Goal: Information Seeking & Learning: Learn about a topic

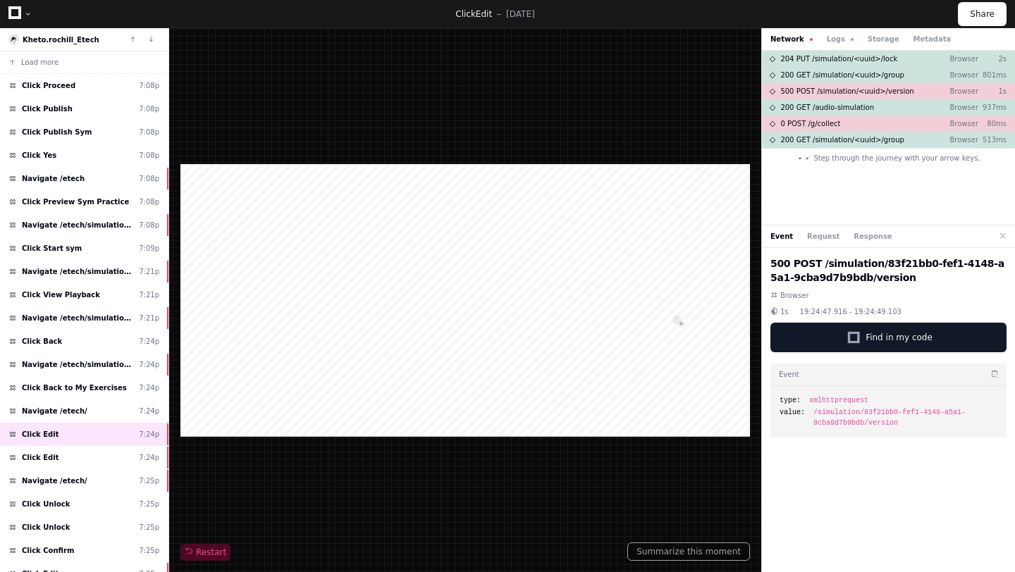
scroll to position [245, 0]
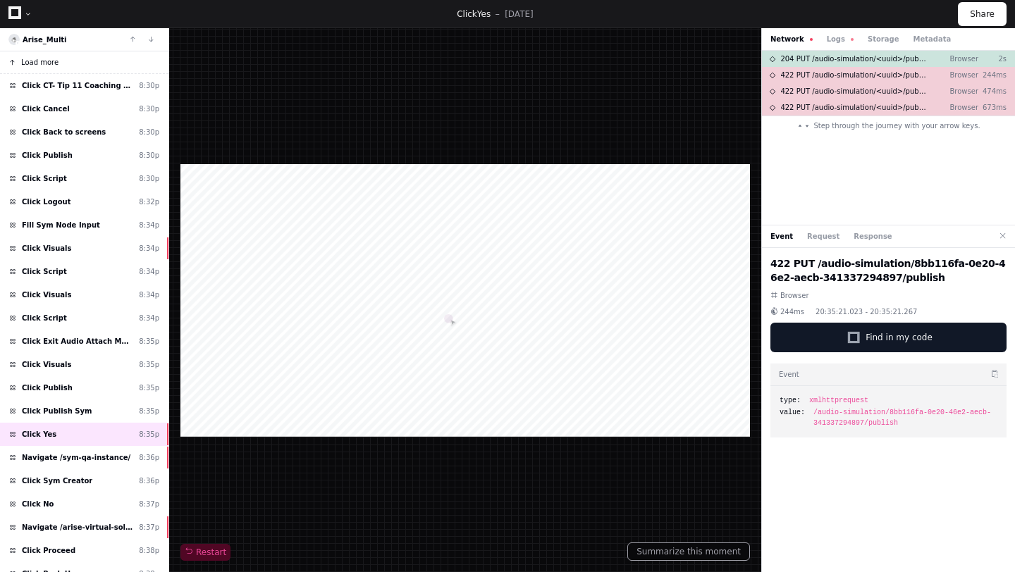
click at [105, 53] on button "Load more" at bounding box center [84, 62] width 168 height 23
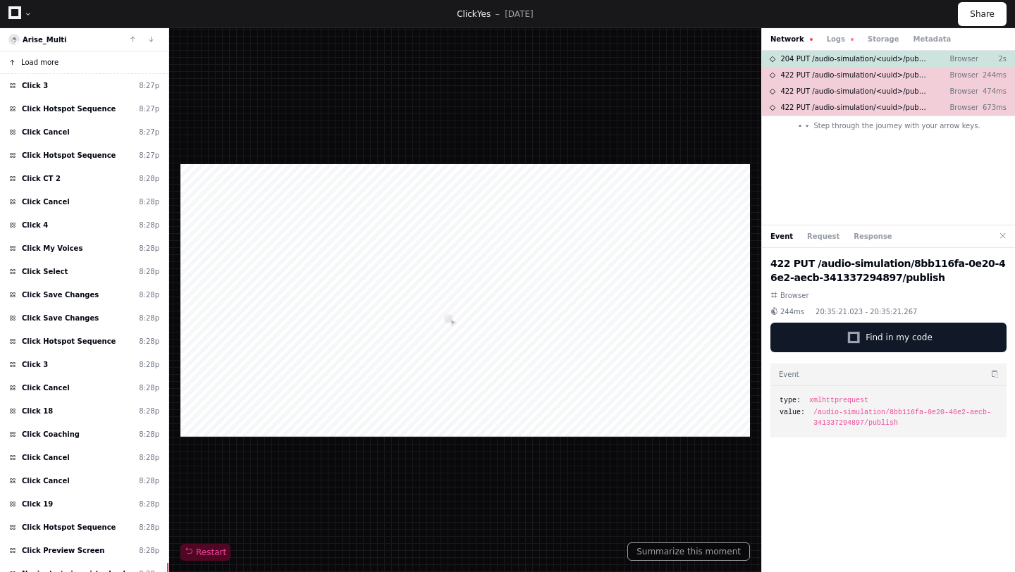
click at [92, 60] on button "Load more" at bounding box center [84, 62] width 168 height 23
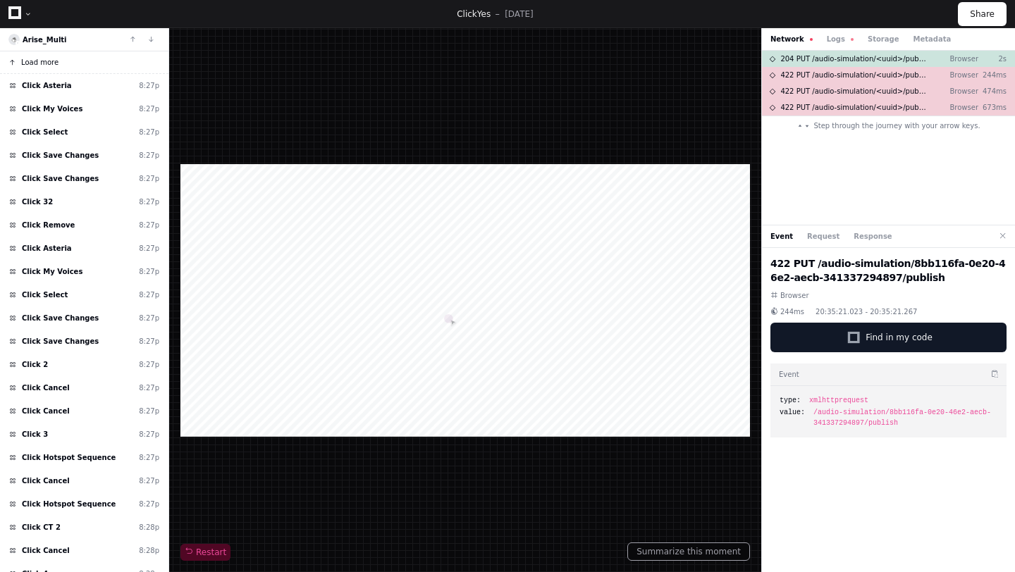
click at [80, 62] on button "Load more" at bounding box center [84, 62] width 168 height 23
click at [67, 62] on button "Load more" at bounding box center [84, 62] width 168 height 23
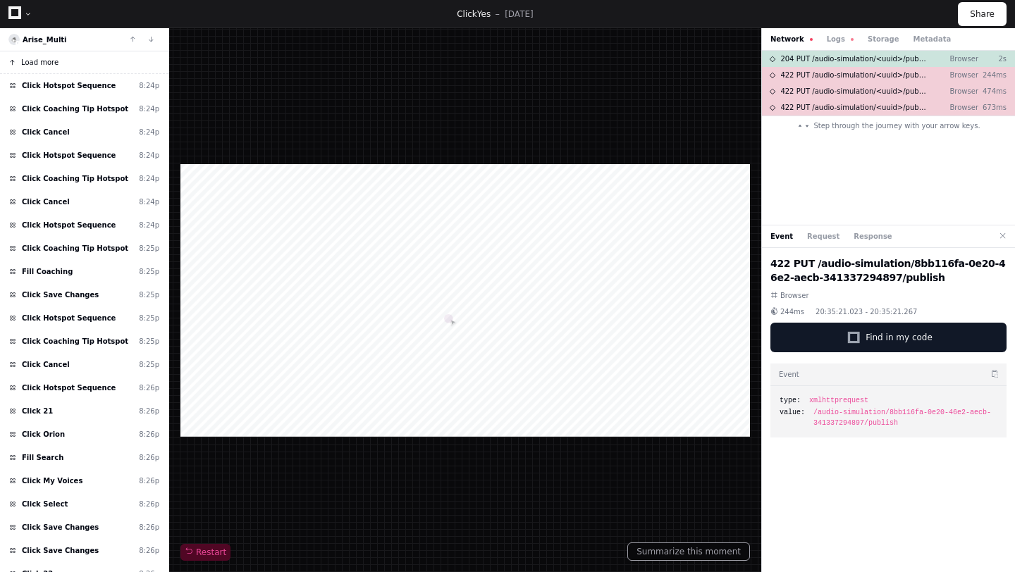
click at [63, 59] on button "Load more" at bounding box center [84, 62] width 168 height 23
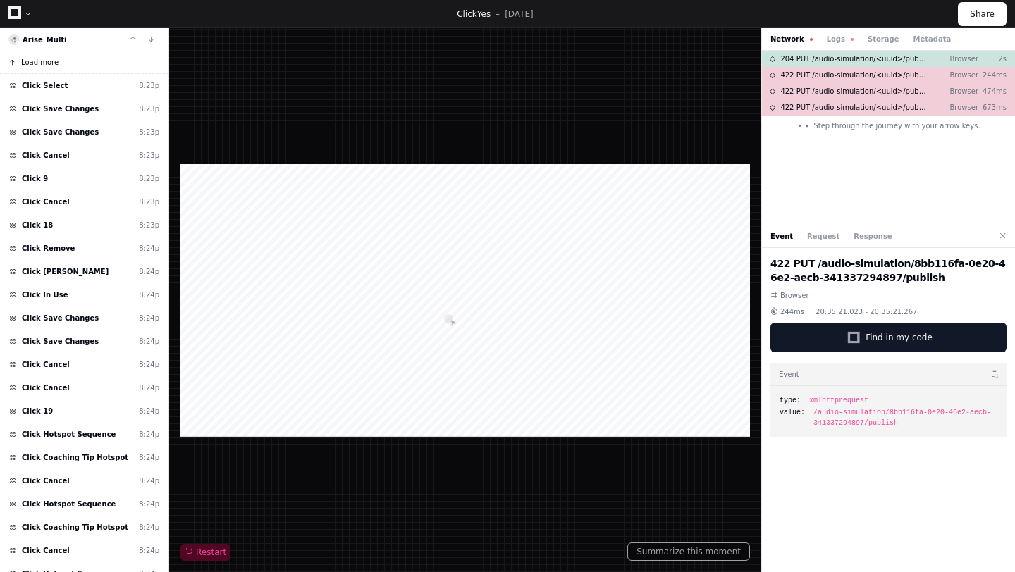
click at [57, 58] on button "Load more" at bounding box center [84, 62] width 168 height 23
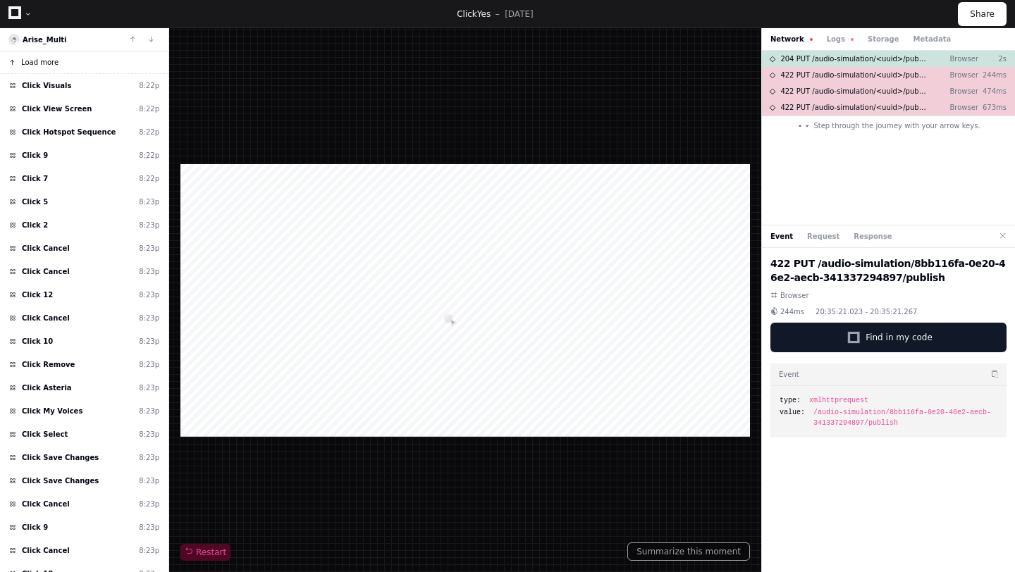
click at [50, 62] on span "Load more" at bounding box center [39, 62] width 37 height 11
